Goal: Task Accomplishment & Management: Complete application form

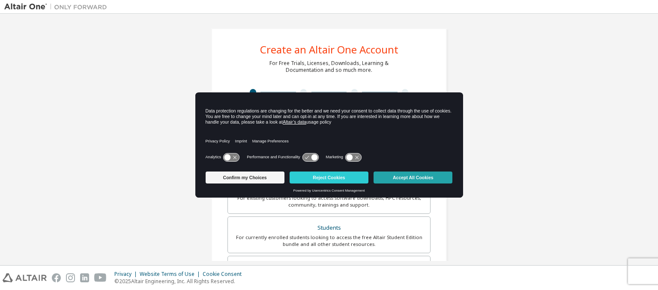
click at [422, 179] on button "Accept All Cookies" at bounding box center [412, 178] width 79 height 12
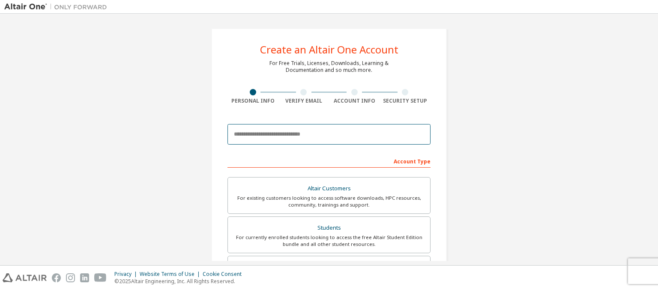
click at [309, 135] on input "email" at bounding box center [328, 134] width 203 height 21
type input "**********"
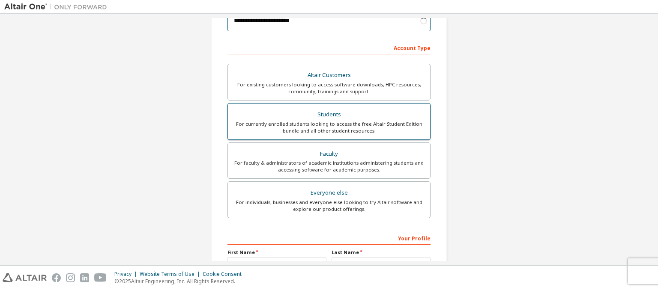
scroll to position [128, 0]
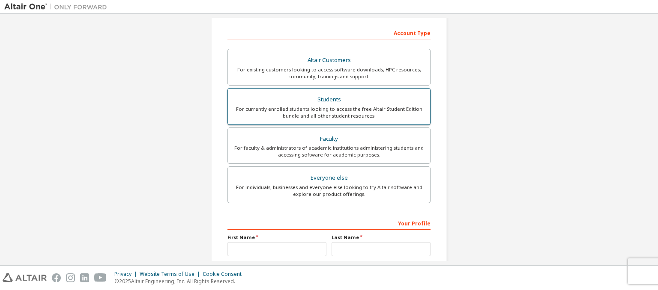
click at [303, 110] on div "For currently enrolled students looking to access the free Altair Student Editi…" at bounding box center [329, 113] width 192 height 14
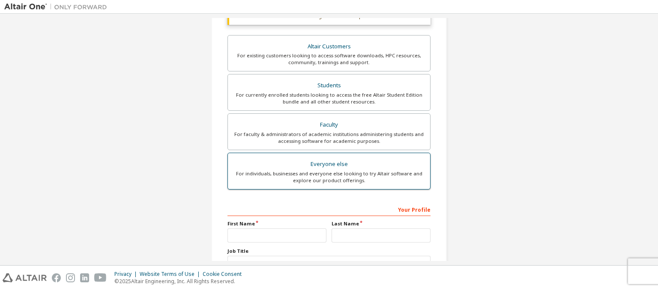
scroll to position [214, 0]
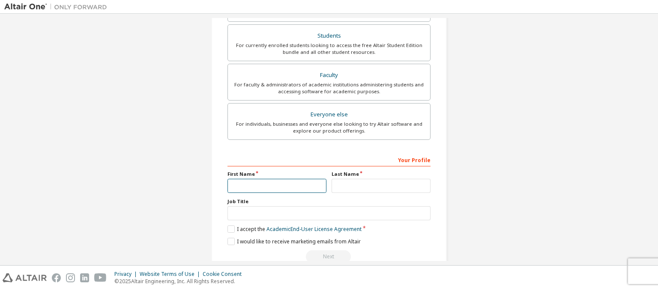
click at [282, 185] on input "text" at bounding box center [276, 186] width 99 height 14
type input "******"
click at [343, 187] on input "text" at bounding box center [380, 186] width 99 height 14
type input "********"
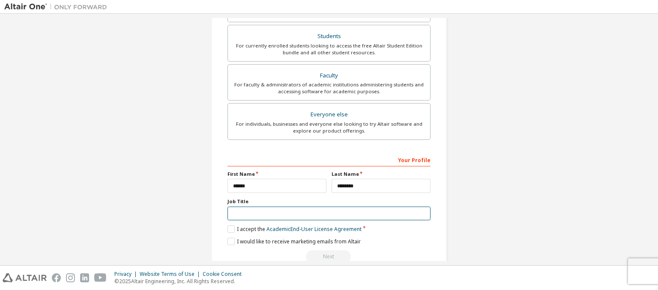
click at [304, 217] on input "text" at bounding box center [328, 214] width 203 height 14
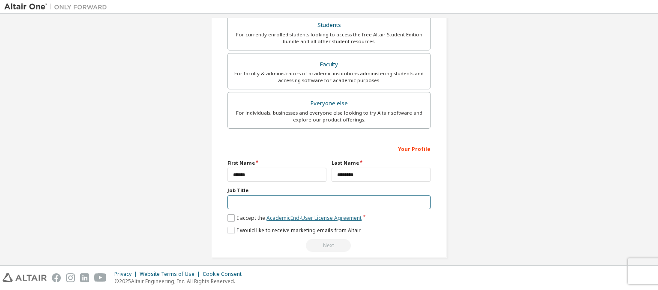
scroll to position [209, 0]
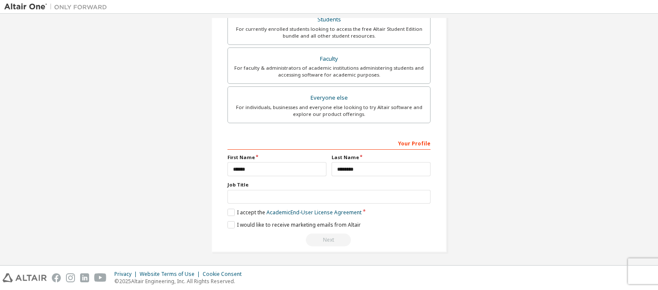
click at [204, 200] on div "**********" at bounding box center [329, 36] width 256 height 454
click at [231, 210] on label "I accept the Academic End-User License Agreement" at bounding box center [294, 212] width 134 height 7
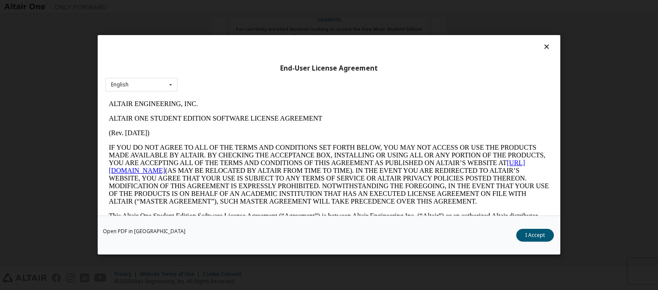
scroll to position [0, 0]
click at [541, 236] on button "I Accept" at bounding box center [535, 236] width 38 height 13
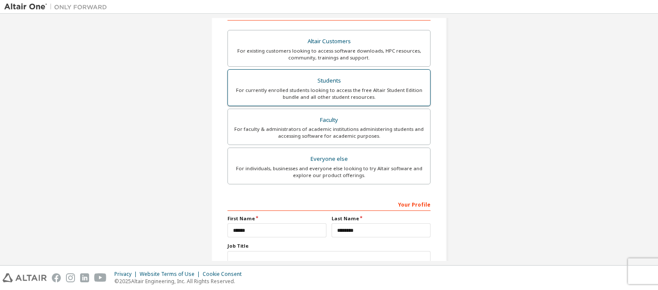
scroll to position [209, 0]
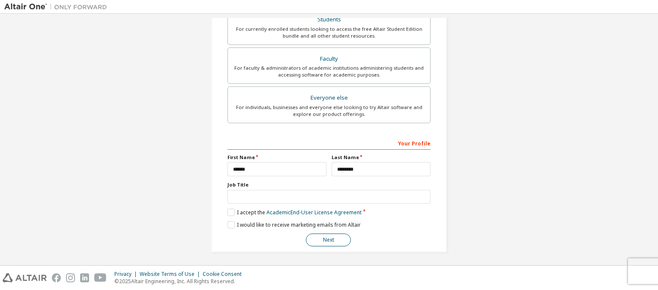
click at [327, 241] on button "Next" at bounding box center [328, 240] width 45 height 13
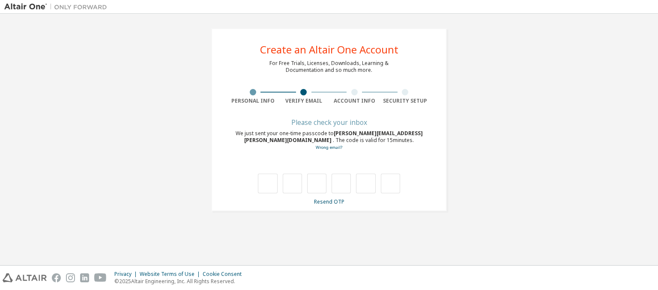
scroll to position [0, 0]
type input "*"
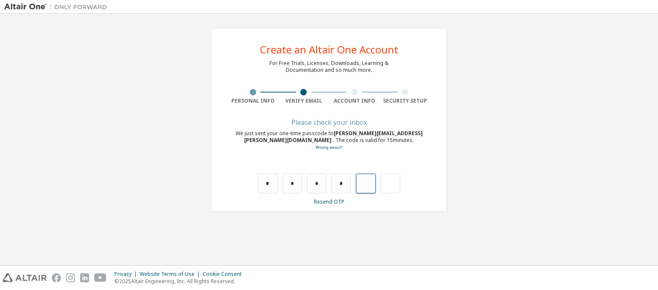
type input "*"
